Goal: Task Accomplishment & Management: Use online tool/utility

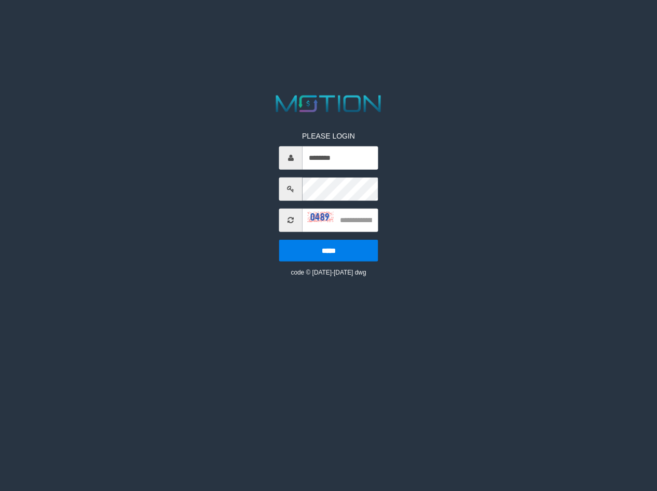
type input "********"
type input "****"
click at [279, 239] on input "*****" at bounding box center [328, 250] width 99 height 22
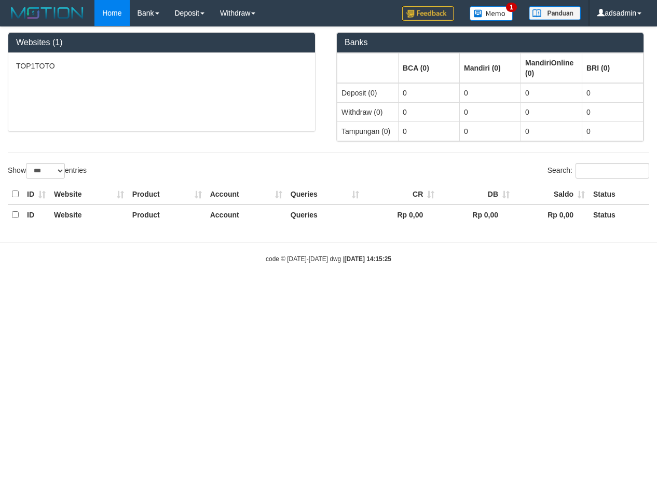
select select "***"
